Goal: Task Accomplishment & Management: Use online tool/utility

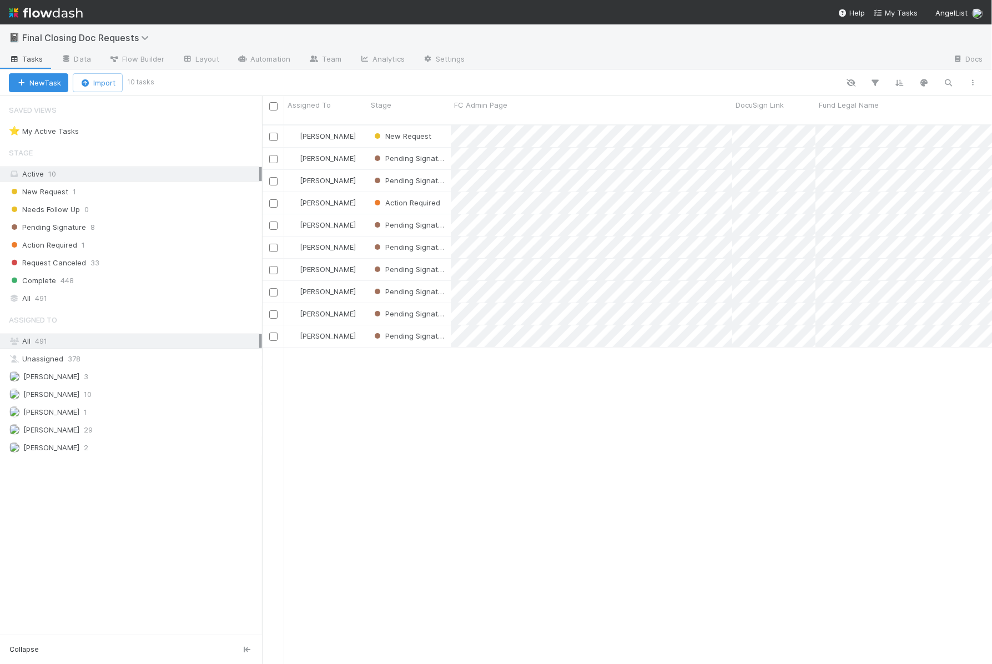
scroll to position [0, 1]
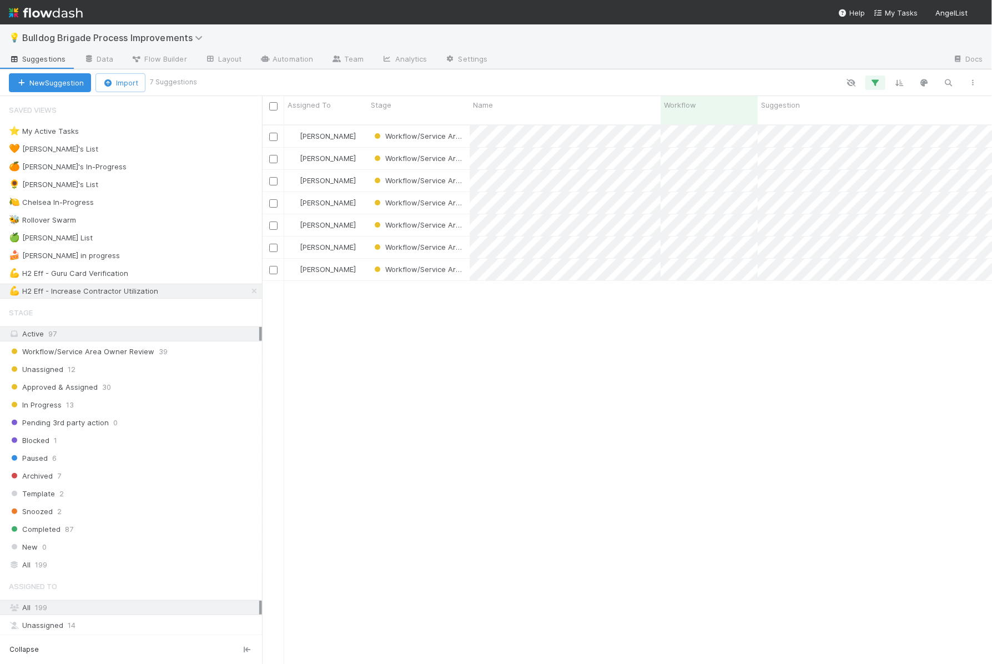
scroll to position [549, 730]
